Goal: Complete application form: Complete application form

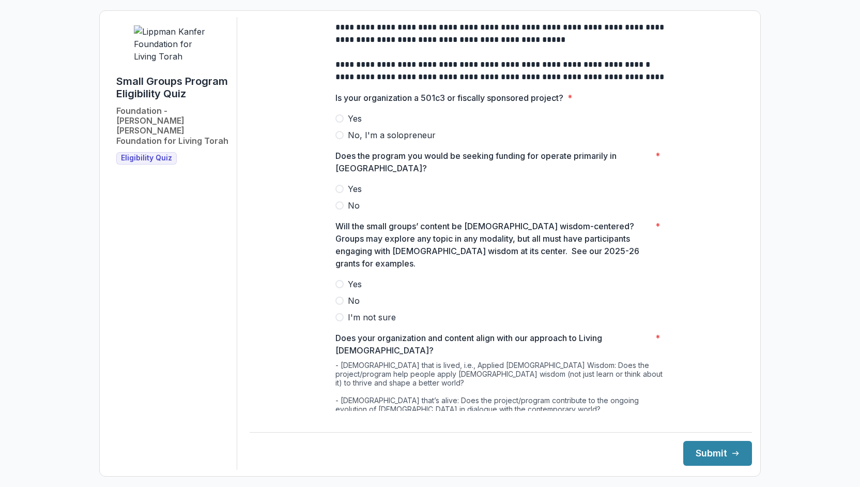
scroll to position [131, 0]
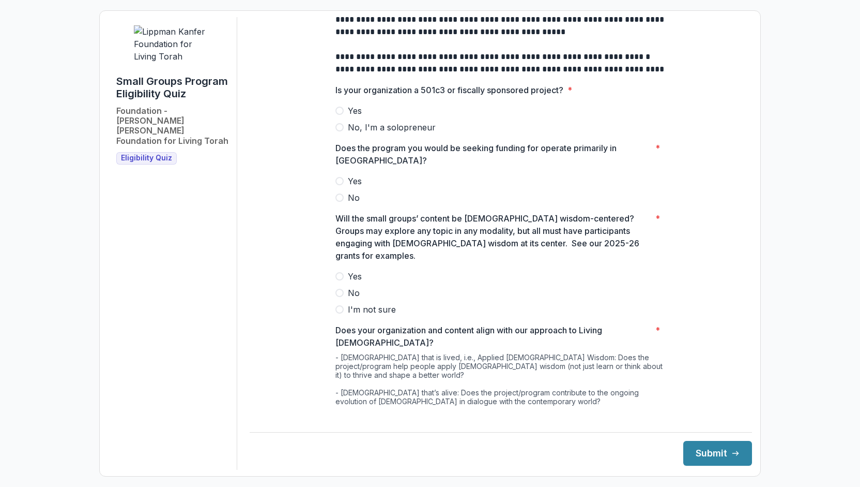
click at [340, 115] on span at bounding box center [340, 111] width 8 height 8
click at [341, 185] on span at bounding box center [340, 181] width 8 height 8
click at [339, 273] on span at bounding box center [340, 276] width 8 height 8
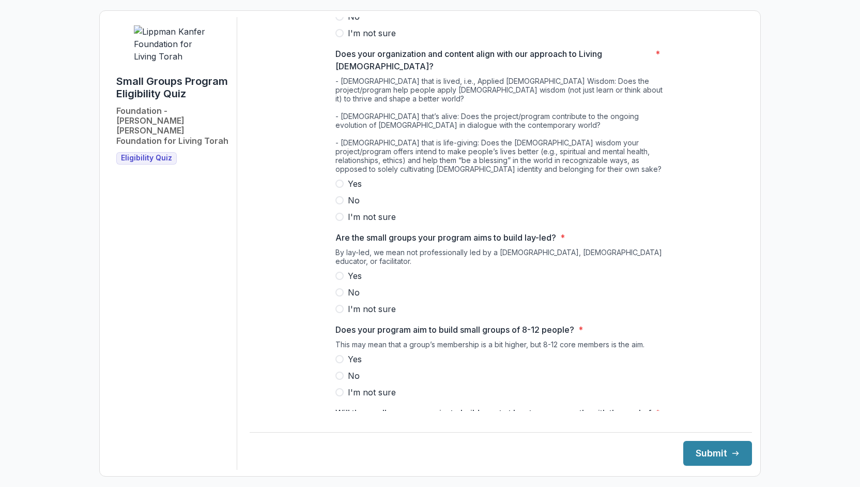
scroll to position [427, 0]
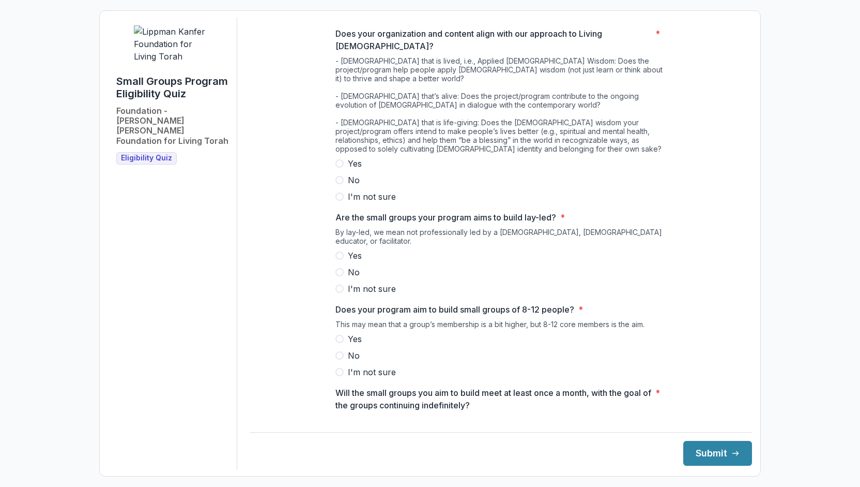
click at [338, 159] on span at bounding box center [340, 163] width 8 height 8
click at [338, 251] on span at bounding box center [340, 255] width 8 height 8
click at [339, 335] on span at bounding box center [340, 339] width 8 height 8
click at [338, 421] on span at bounding box center [340, 425] width 8 height 8
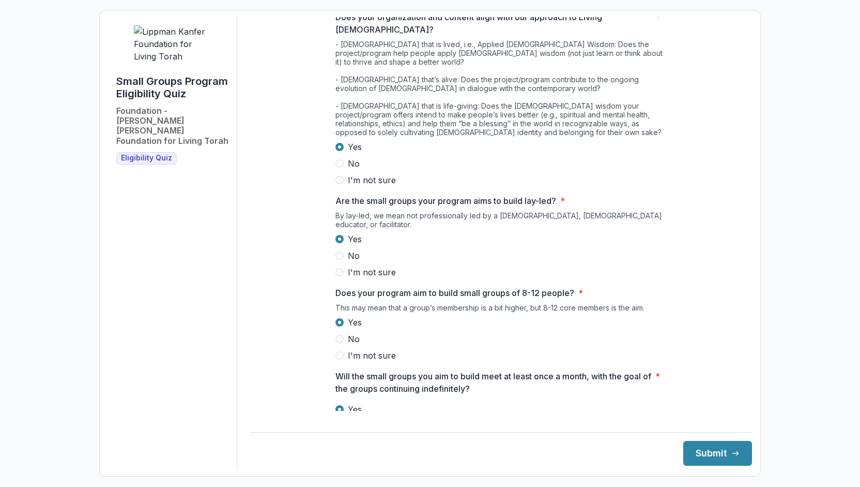
scroll to position [453, 0]
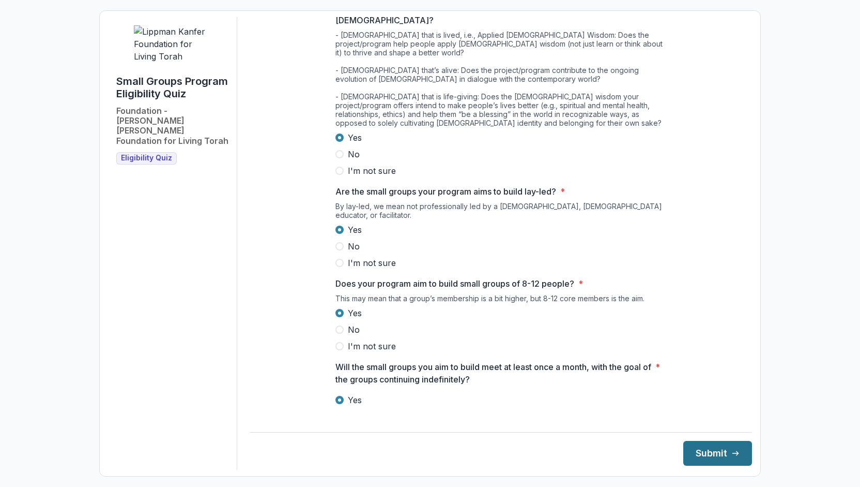
click at [720, 459] on button "Submit" at bounding box center [718, 453] width 69 height 25
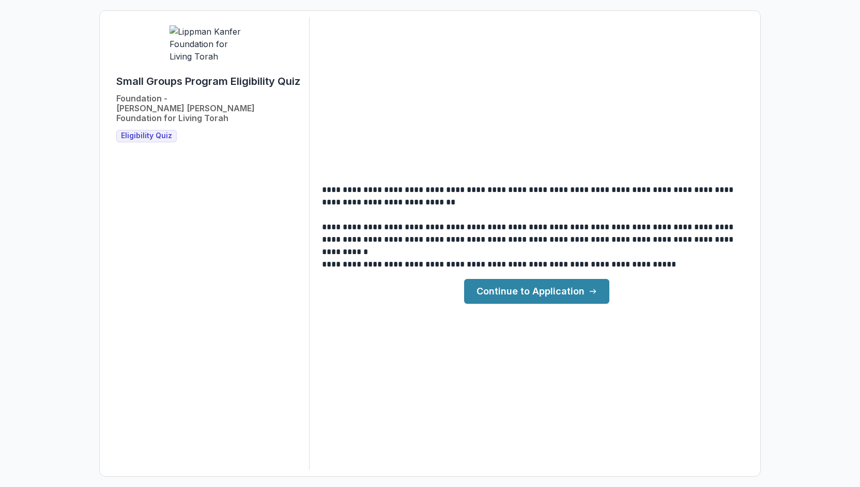
click at [495, 284] on link "Continue to Application" at bounding box center [536, 291] width 145 height 25
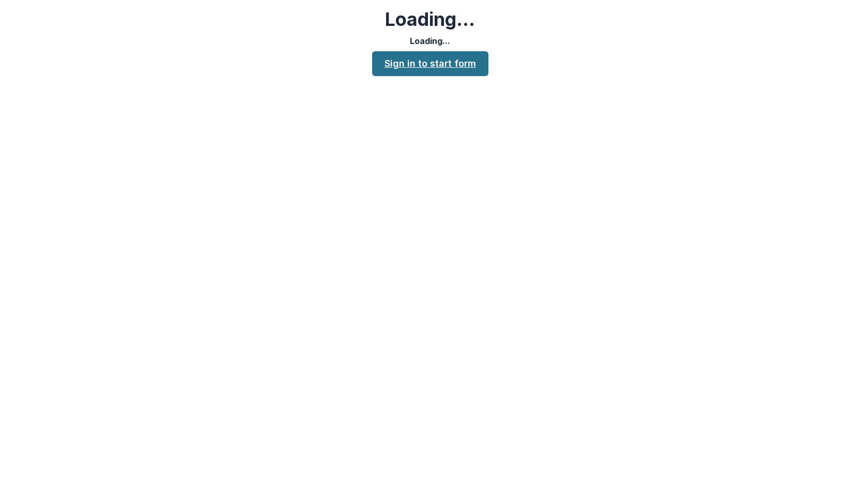
click at [426, 69] on link "Sign in to start form" at bounding box center [430, 63] width 116 height 25
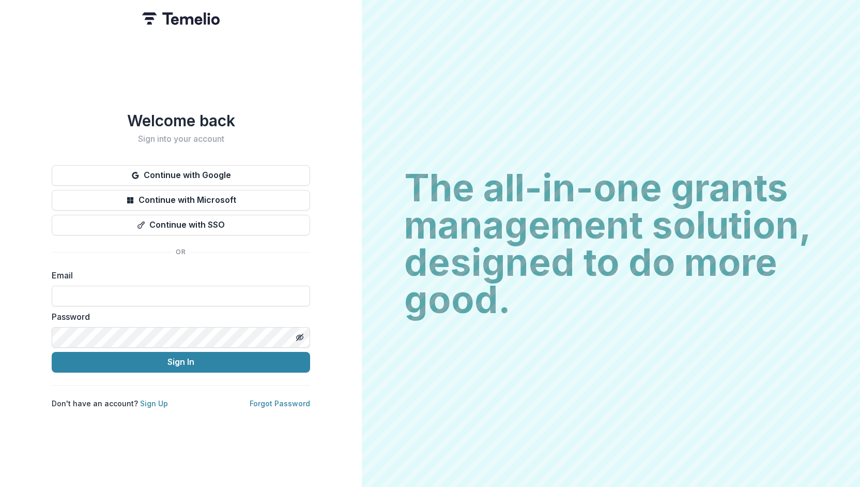
type input "**********"
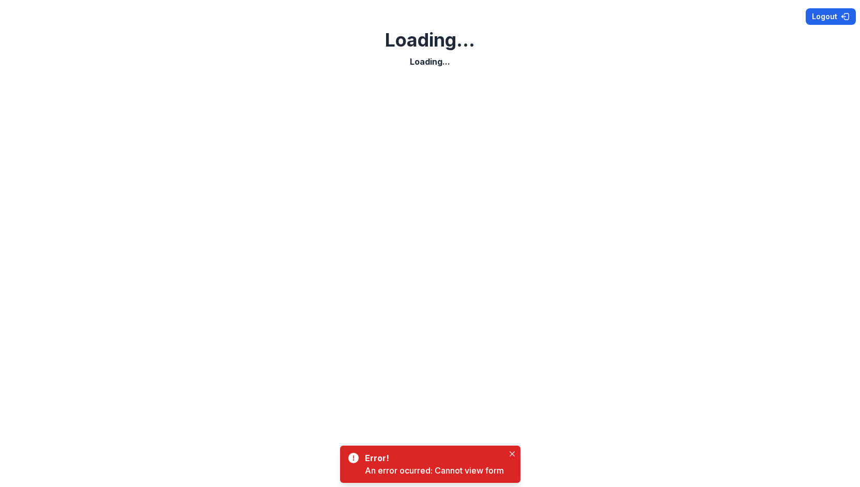
click at [836, 17] on button "Logout" at bounding box center [831, 16] width 50 height 17
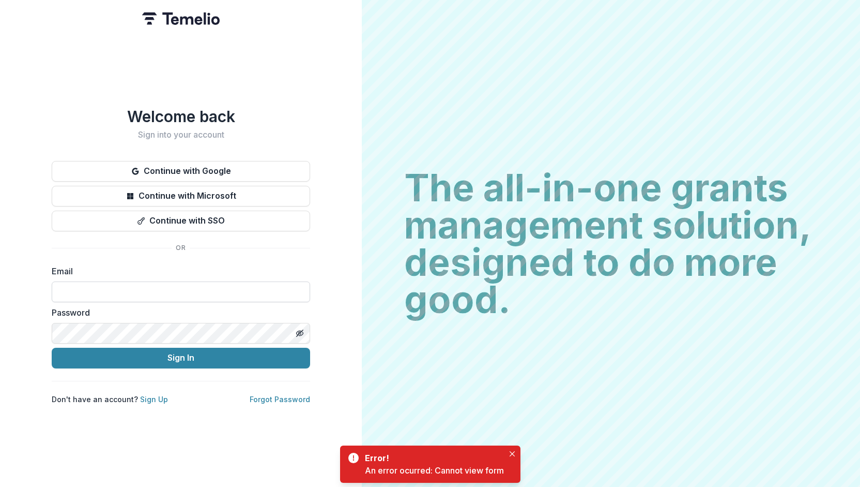
click at [267, 288] on input at bounding box center [181, 291] width 259 height 21
click at [242, 297] on input at bounding box center [181, 291] width 259 height 21
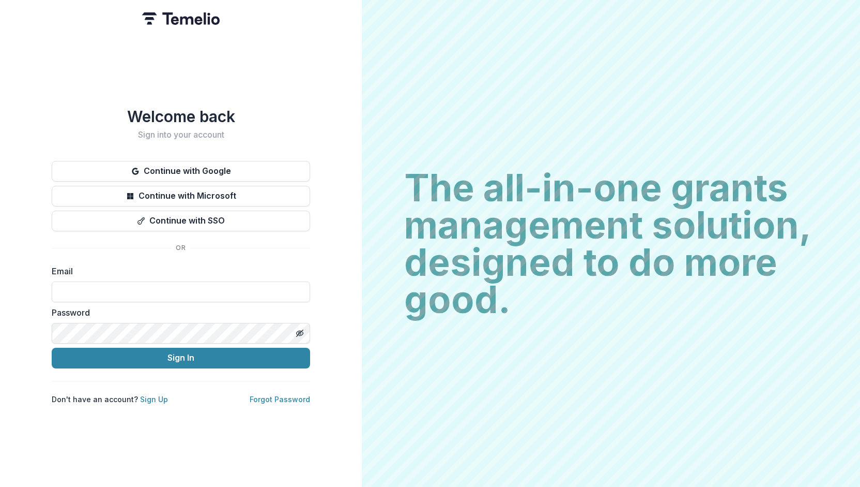
type input "**********"
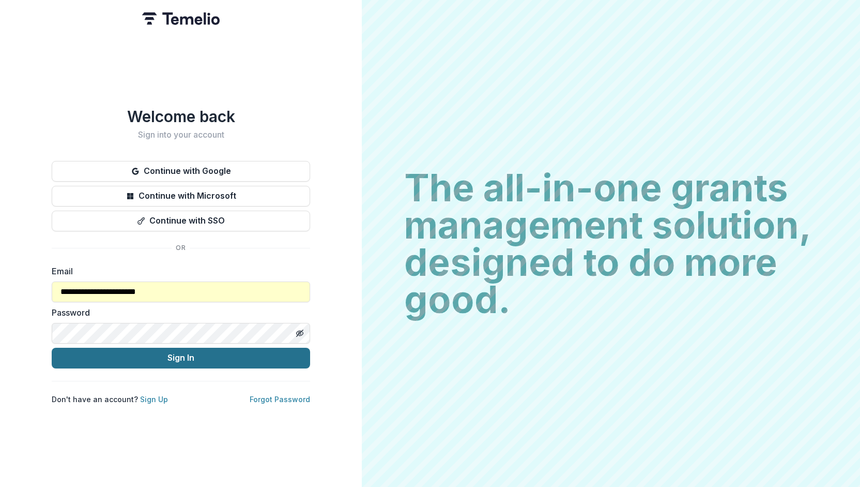
click at [206, 354] on button "Sign In" at bounding box center [181, 358] width 259 height 21
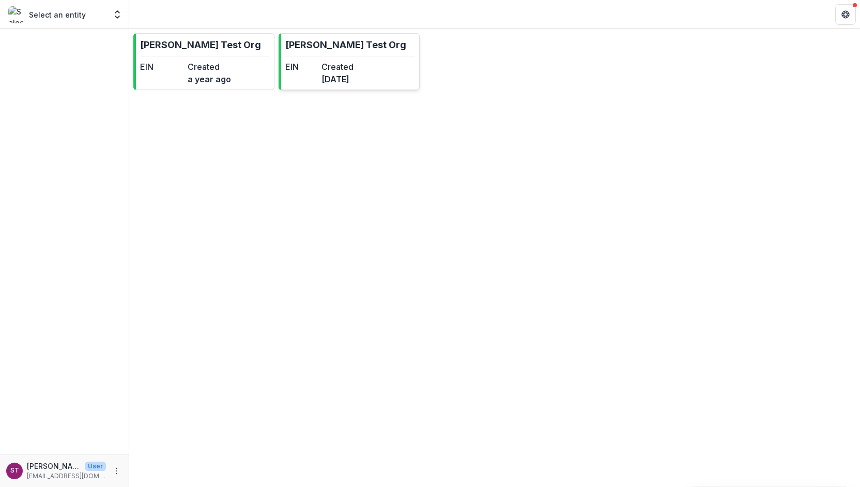
click at [294, 47] on p "[PERSON_NAME] Test Org" at bounding box center [345, 45] width 121 height 14
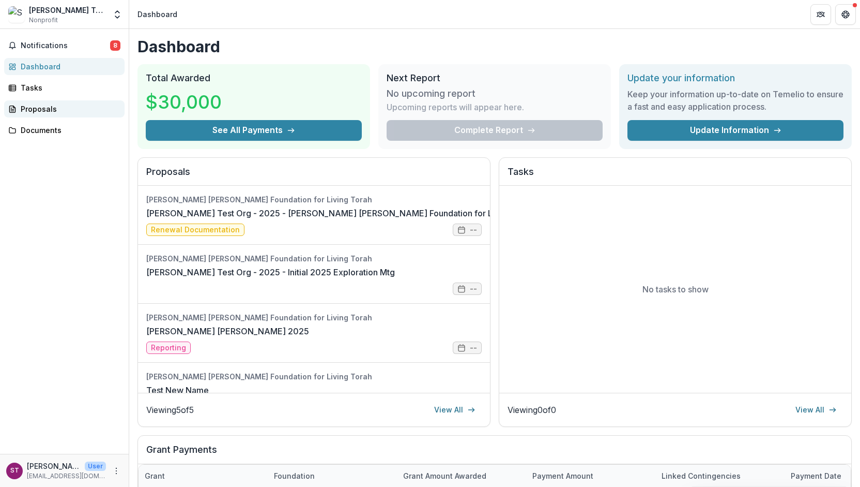
click at [23, 110] on div "Proposals" at bounding box center [69, 108] width 96 height 11
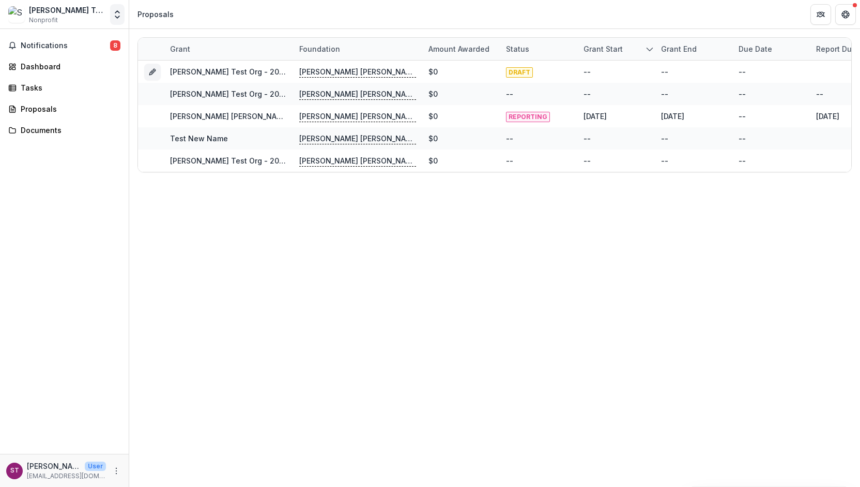
click at [124, 17] on button "Open entity switcher" at bounding box center [117, 14] width 14 height 21
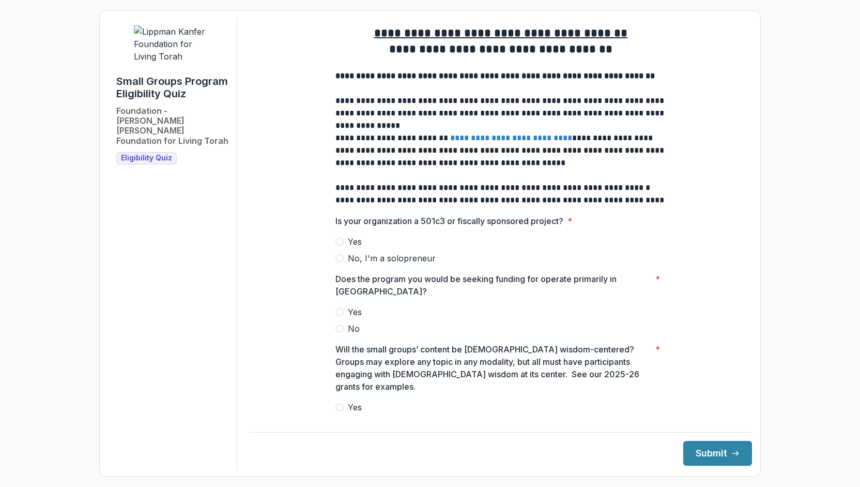
click at [338, 246] on span at bounding box center [340, 241] width 8 height 8
click at [339, 316] on span at bounding box center [340, 312] width 8 height 8
click at [344, 401] on label "Yes" at bounding box center [501, 407] width 331 height 12
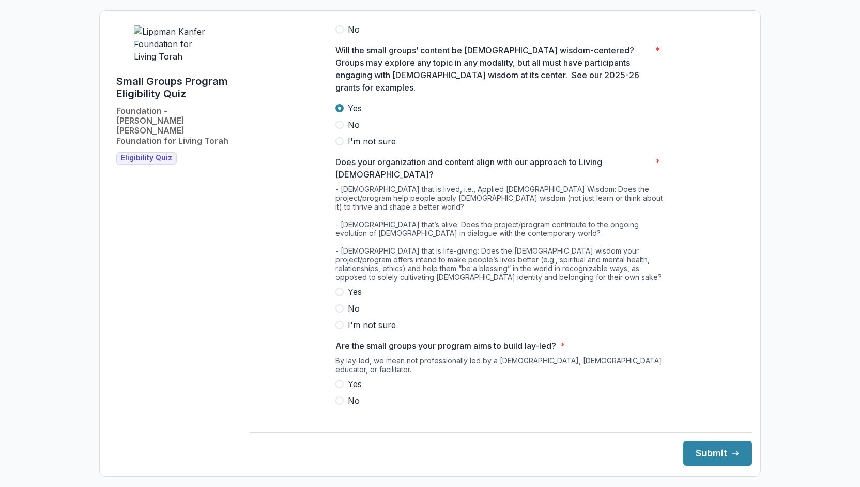
scroll to position [301, 0]
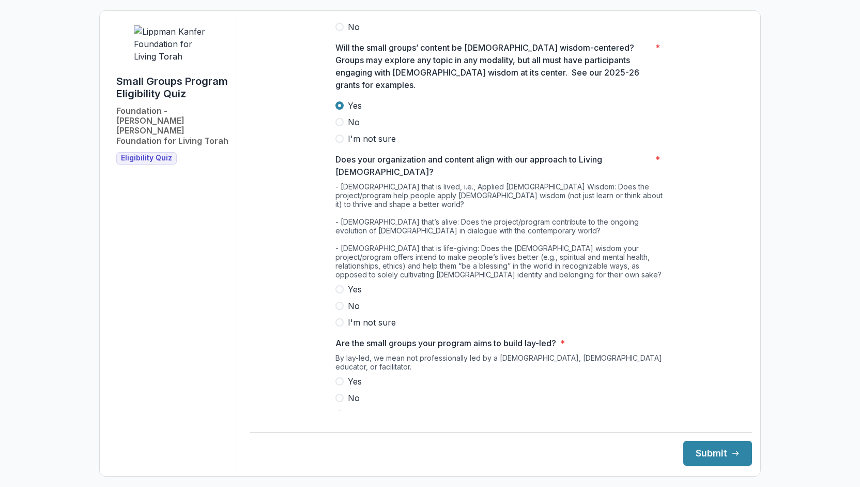
click at [341, 285] on span at bounding box center [340, 289] width 8 height 8
click at [337, 377] on span at bounding box center [340, 381] width 8 height 8
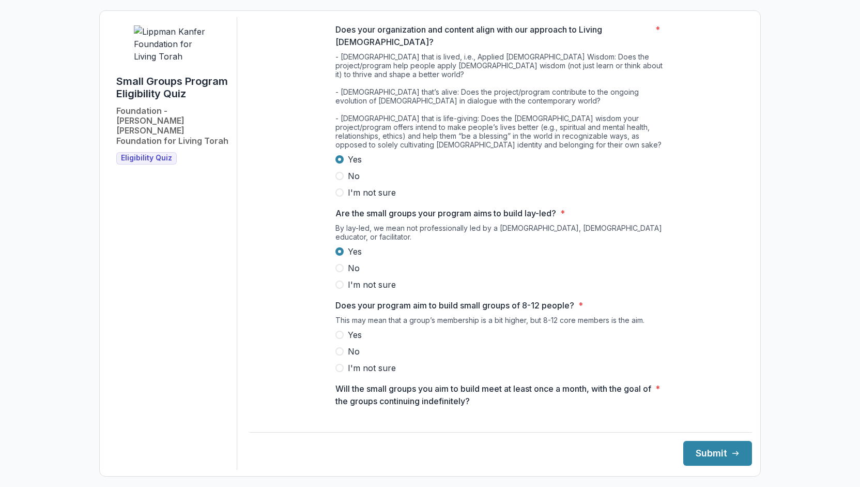
scroll to position [453, 0]
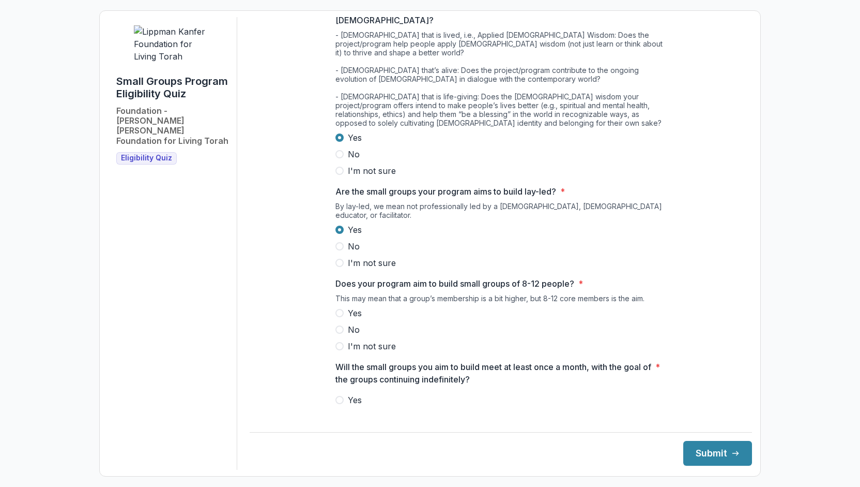
click at [338, 309] on span at bounding box center [340, 313] width 8 height 8
click at [339, 396] on span at bounding box center [340, 400] width 8 height 8
click at [698, 452] on button "Submit" at bounding box center [718, 453] width 69 height 25
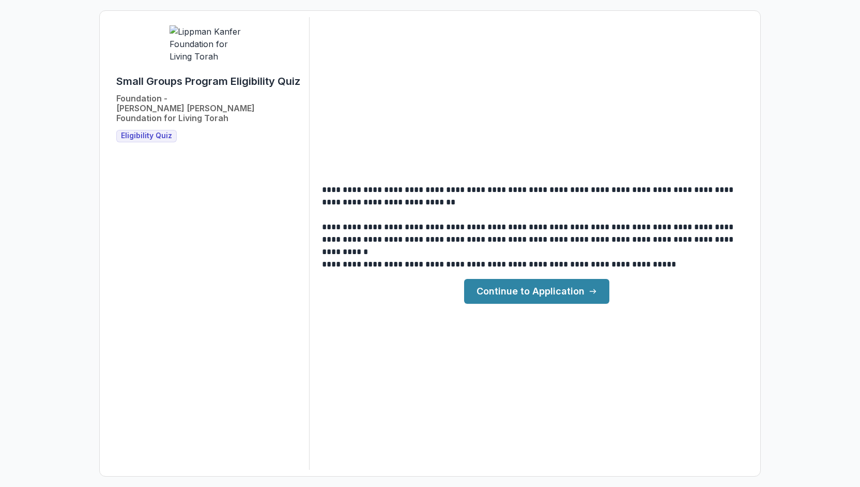
click at [545, 288] on link "Continue to Application" at bounding box center [536, 291] width 145 height 25
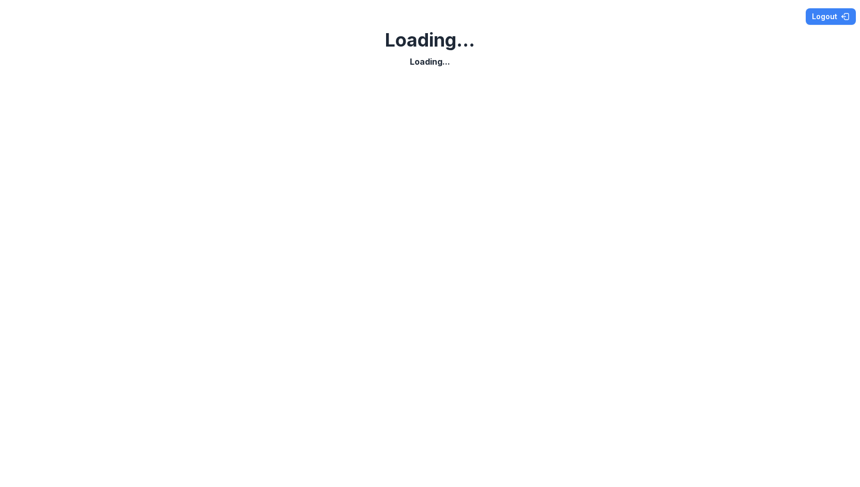
click at [427, 42] on h2 "Loading..." at bounding box center [430, 40] width 90 height 22
